Goal: Complete application form: Complete application form

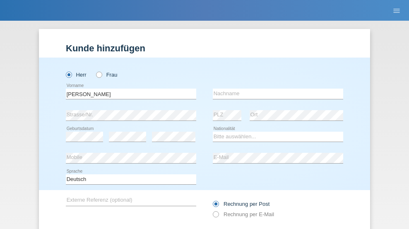
type input "[PERSON_NAME]"
click at [275, 89] on input "text" at bounding box center [278, 94] width 130 height 10
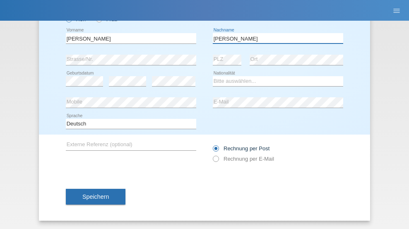
type input "Singh"
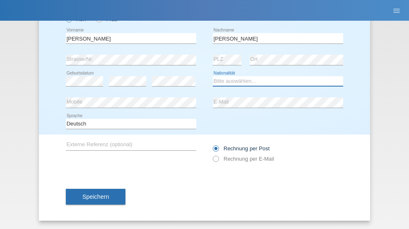
select select "PT"
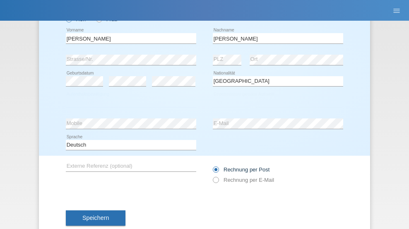
select select "C"
select select "07"
select select "09"
select select "2021"
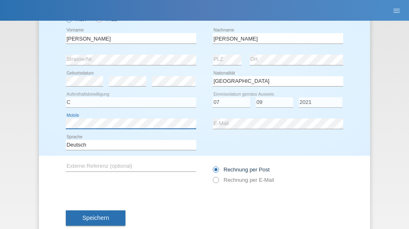
scroll to position [77, 0]
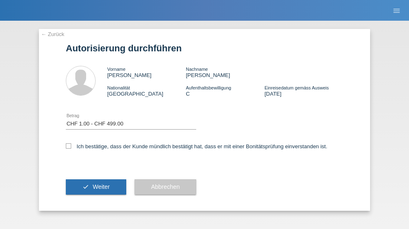
select select "1"
checkbox input "true"
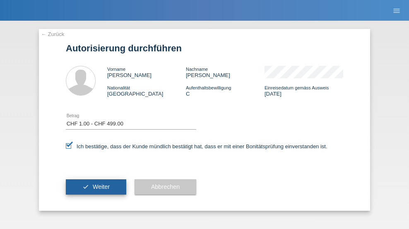
click at [96, 187] on span "Weiter" at bounding box center [101, 186] width 17 height 7
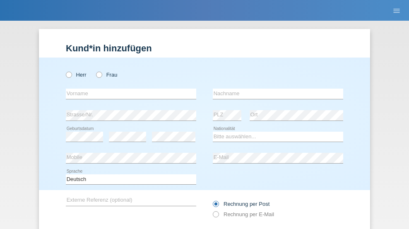
radio input "true"
click at [128, 89] on input "text" at bounding box center [131, 94] width 130 height 10
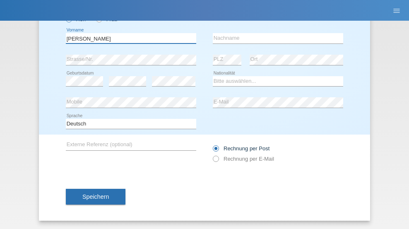
type input "Michele"
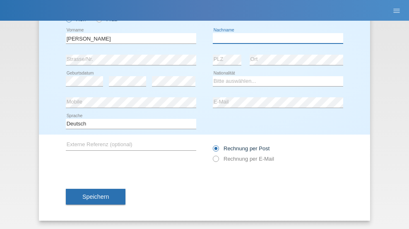
click at [275, 38] on input "text" at bounding box center [278, 38] width 130 height 10
type input "Bosa"
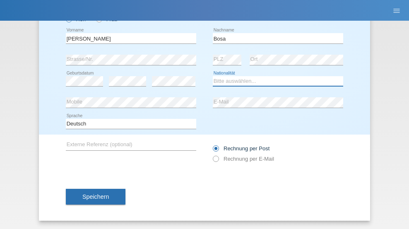
select select "CH"
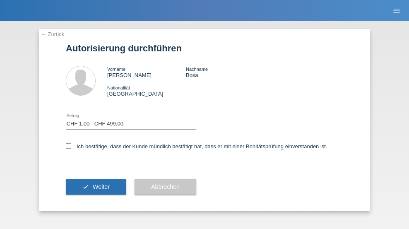
select select "1"
checkbox input "true"
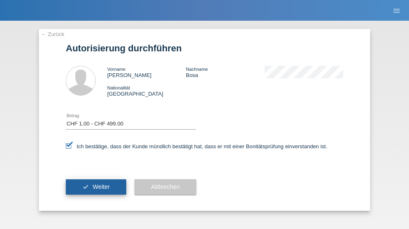
click at [96, 187] on span "Weiter" at bounding box center [101, 186] width 17 height 7
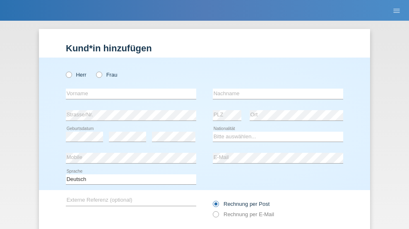
radio input "true"
click at [128, 89] on input "text" at bounding box center [131, 94] width 130 height 10
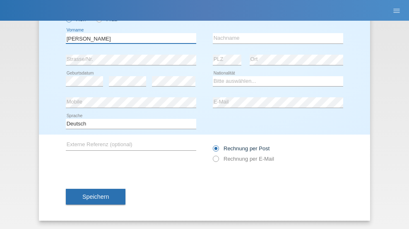
type input "Karim"
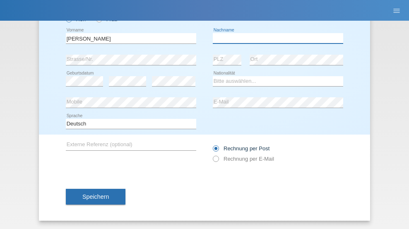
click at [275, 38] on input "text" at bounding box center [278, 38] width 130 height 10
type input "Msallati"
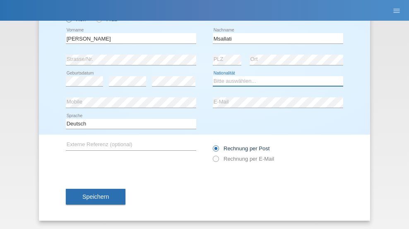
select select "CH"
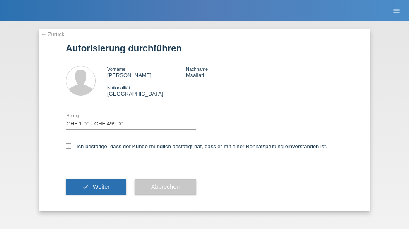
select select "1"
checkbox input "true"
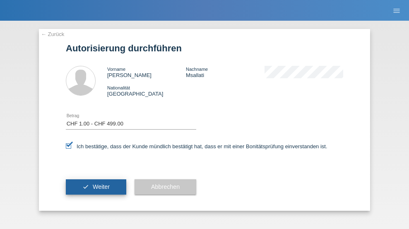
click at [96, 187] on span "Weiter" at bounding box center [101, 186] width 17 height 7
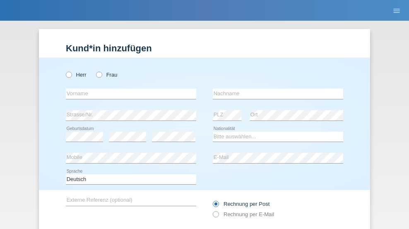
radio input "true"
click at [128, 89] on input "text" at bounding box center [131, 94] width 130 height 10
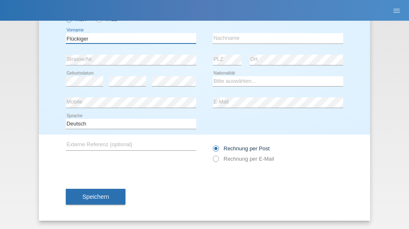
type input "Flückiger"
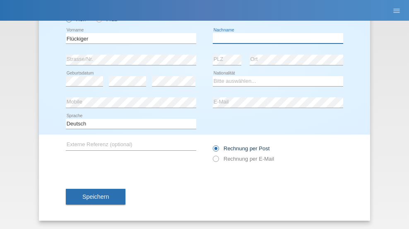
click at [275, 38] on input "text" at bounding box center [278, 38] width 130 height 10
type input "[PERSON_NAME]"
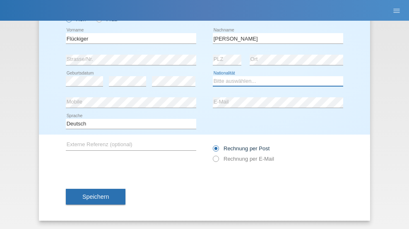
select select "CH"
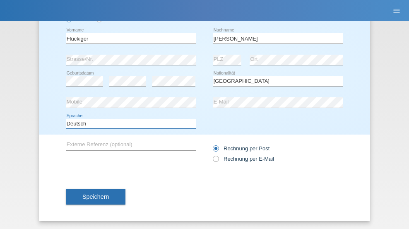
select select "en"
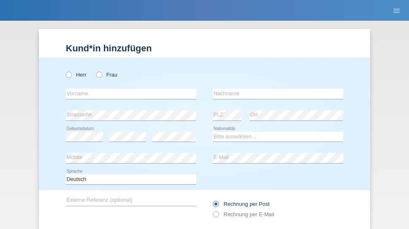
radio input "true"
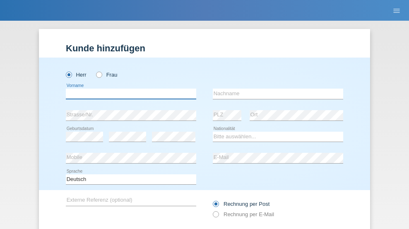
click at [128, 89] on input "text" at bounding box center [131, 94] width 130 height 10
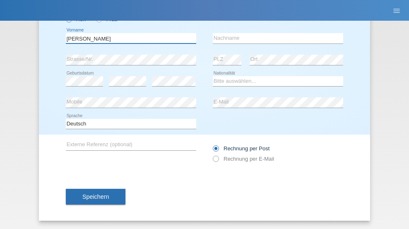
type input "[PERSON_NAME]"
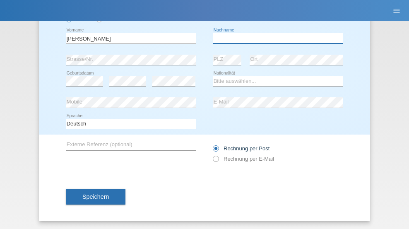
click at [275, 38] on input "text" at bounding box center [278, 38] width 130 height 10
type input "Flückiger"
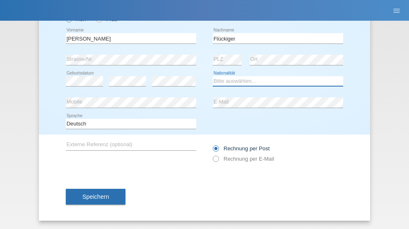
select select "CH"
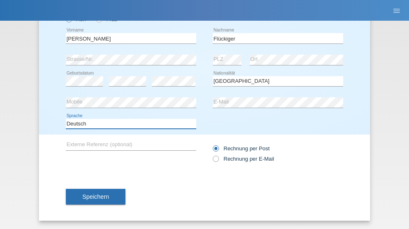
select select "en"
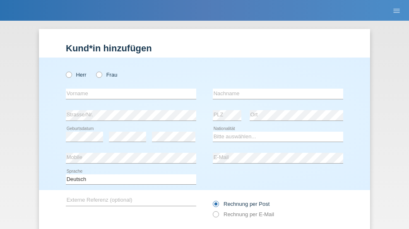
radio input "true"
click at [128, 89] on input "text" at bounding box center [131, 94] width 130 height 10
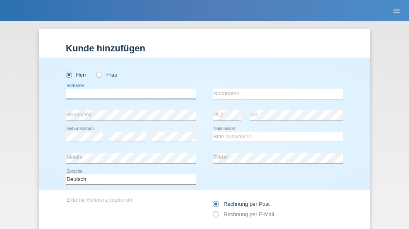
scroll to position [55, 0]
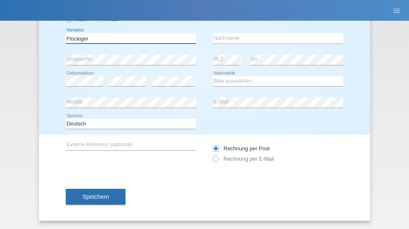
type input "Flückiger"
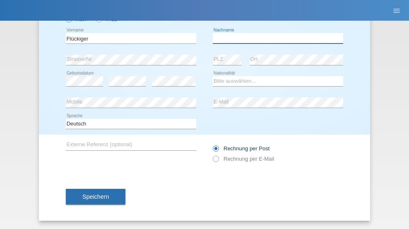
click at [275, 38] on input "text" at bounding box center [278, 38] width 130 height 10
type input "[PERSON_NAME]"
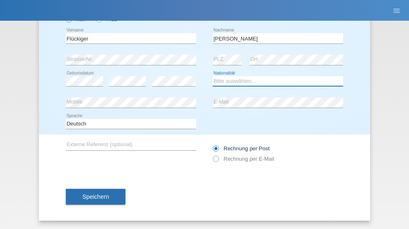
select select "CH"
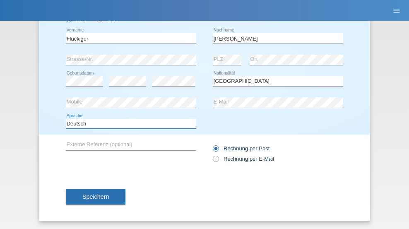
select select "en"
